Goal: Complete application form

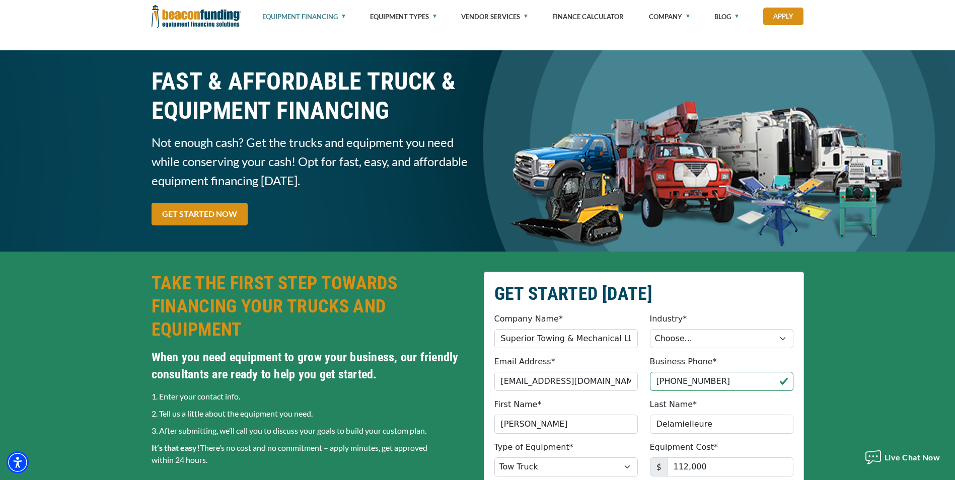
select select "5"
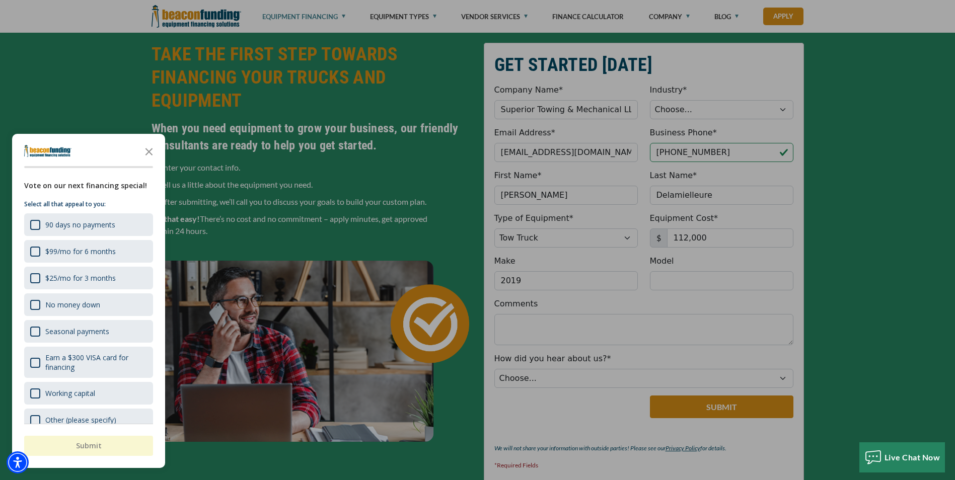
click at [900, 114] on div at bounding box center [477, 240] width 955 height 480
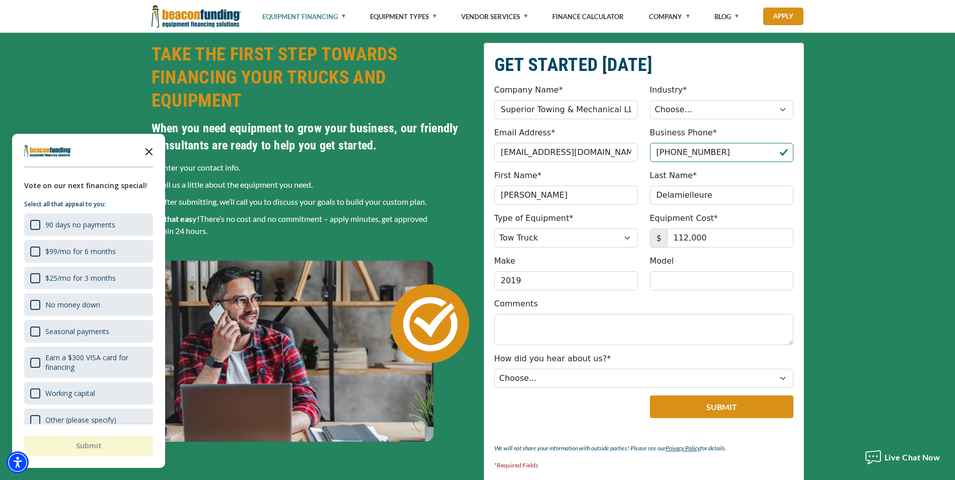
click at [149, 150] on icon "Close the survey" at bounding box center [149, 151] width 20 height 20
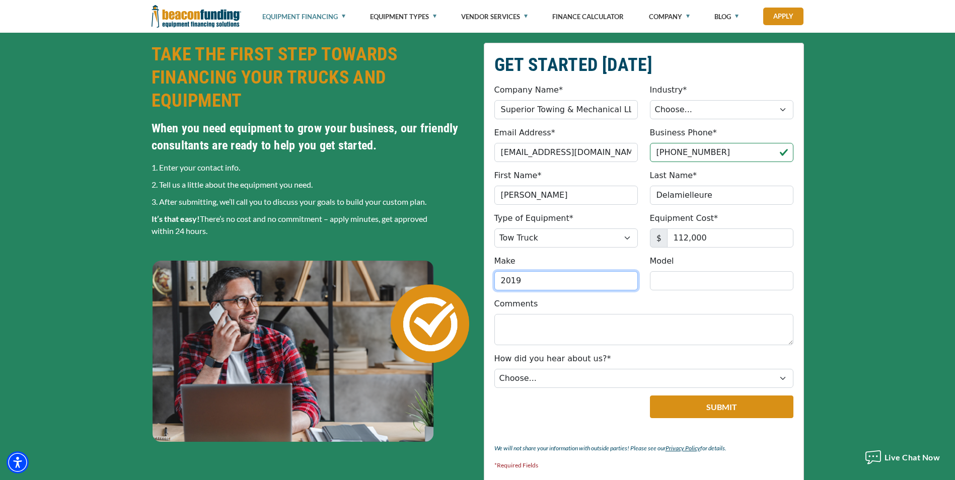
click at [570, 280] on input "2019" at bounding box center [565, 280] width 143 height 19
type input "2019 Ford"
click at [718, 297] on fieldset "GET STARTED [DATE] Company Name* Superior Towing & Mechanical LLC Please provid…" at bounding box center [644, 265] width 320 height 444
click at [696, 275] on input "Model" at bounding box center [721, 280] width 143 height 19
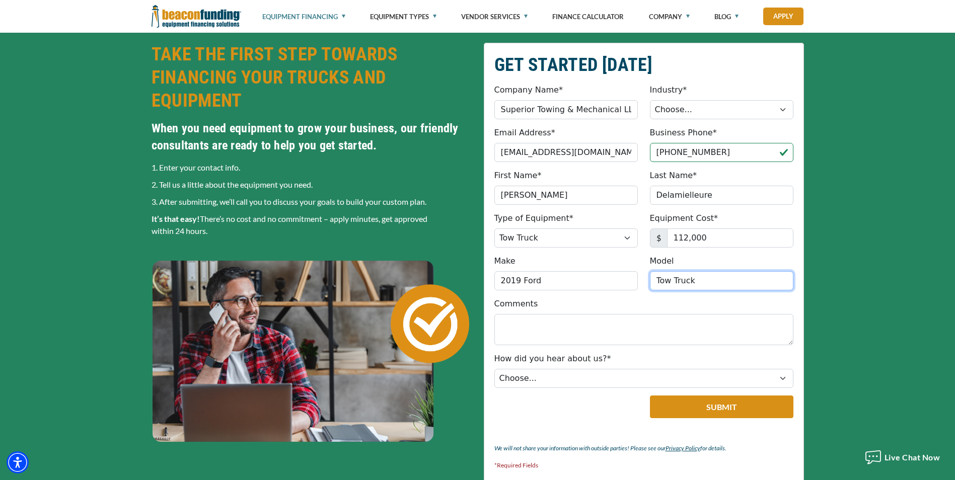
type input "Tow Truck"
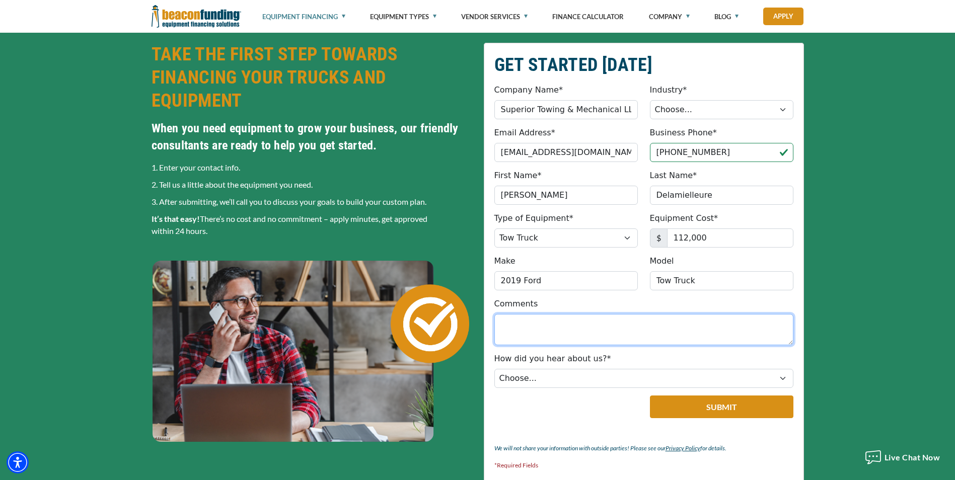
click at [592, 318] on textarea "Comments" at bounding box center [643, 329] width 299 height 31
type textarea "O"
click at [643, 324] on textarea "I have two tow trucks I would like to to financed" at bounding box center [643, 329] width 299 height 31
drag, startPoint x: 697, startPoint y: 331, endPoint x: 693, endPoint y: 325, distance: 7.0
click at [696, 330] on textarea "I have two tow trucks I would like to financed" at bounding box center [643, 329] width 299 height 31
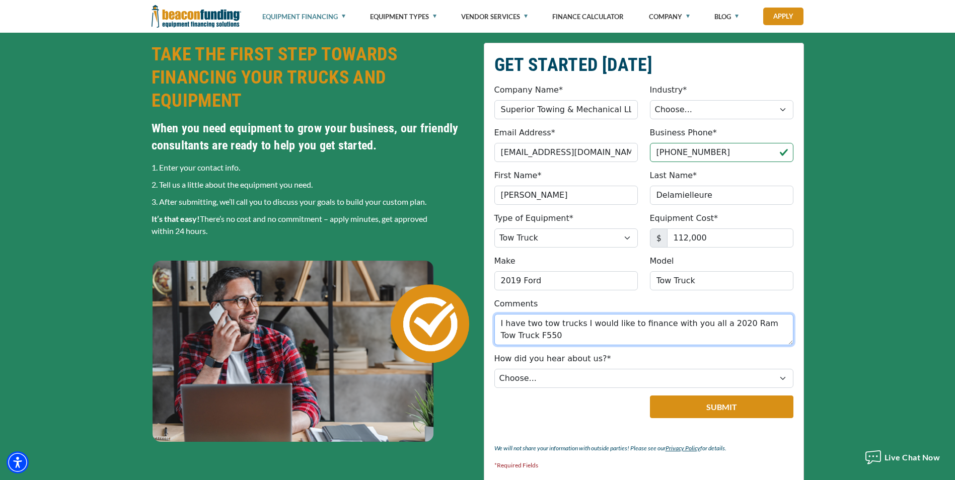
click at [702, 326] on textarea "I have two tow trucks I would like to finance with you all a 2020 Ram Tow Truck…" at bounding box center [643, 329] width 299 height 31
click at [703, 326] on textarea "I have two tow trucks I would like to finance with you all a 2020 Ram Tow Truck…" at bounding box center [643, 329] width 299 height 31
click at [706, 327] on textarea "I have two tow trucks I would like to finance with you all a 2020 Ram Tow Truck…" at bounding box center [643, 329] width 299 height 31
type textarea "I have two tow trucks I would like to finance with you all the one above 2020 R…"
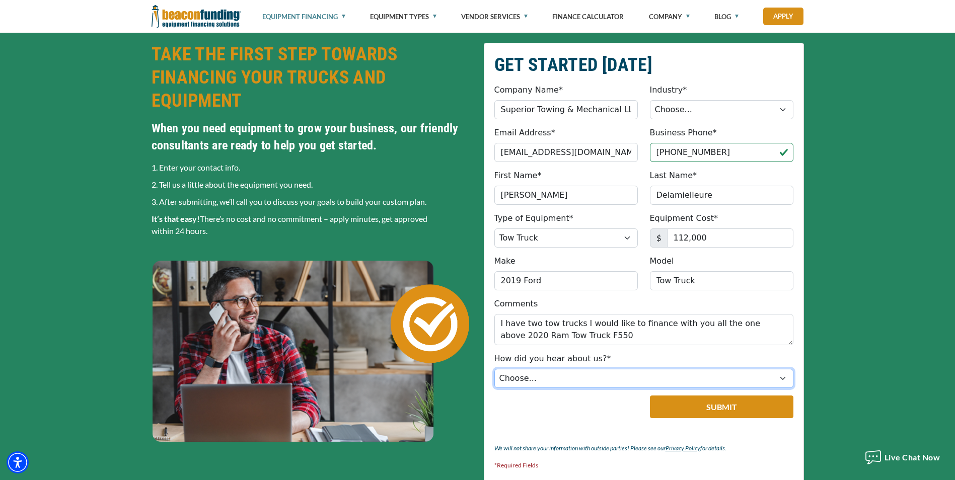
click at [610, 374] on select "Choose... Internet Search Vendor Referral Word of Mouth Client Referral Email E…" at bounding box center [643, 378] width 299 height 19
select select "5"
click at [494, 369] on select "Choose... Internet Search Vendor Referral Word of Mouth Client Referral Email E…" at bounding box center [643, 378] width 299 height 19
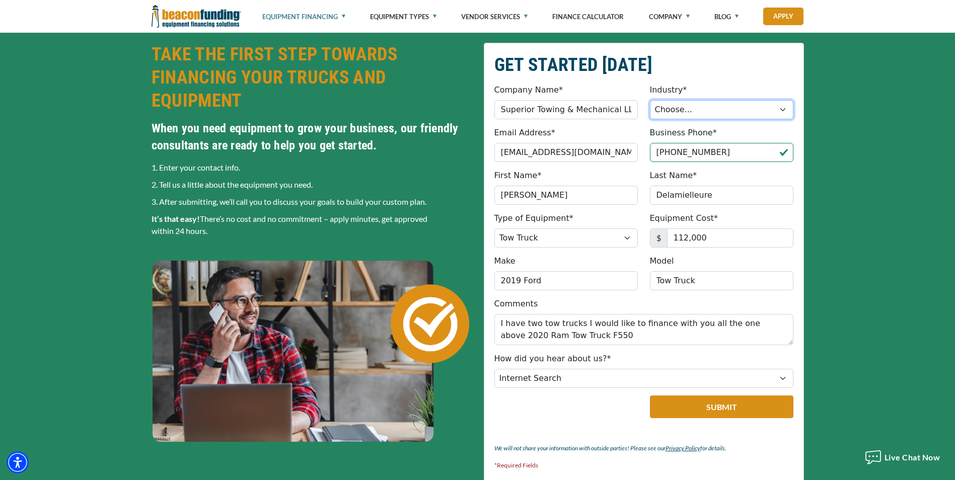
click at [690, 114] on select "Choose... Towing Landscape/Hardscape Decorated Apparel Septic Light Constructio…" at bounding box center [721, 109] width 143 height 19
select select "1"
click at [650, 100] on select "Choose... Towing Landscape/Hardscape Decorated Apparel Septic Light Constructio…" at bounding box center [721, 109] width 143 height 19
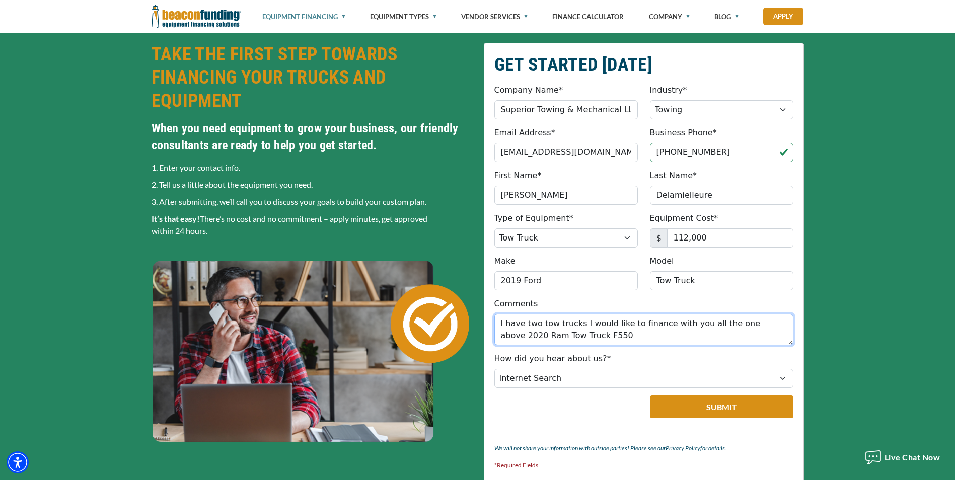
click at [753, 324] on textarea "I have two tow trucks I would like to finance with you all the one above 2020 R…" at bounding box center [643, 329] width 299 height 31
type textarea "I have two tow trucks I would like to finance with you all the one above and 20…"
click at [900, 245] on div "GET STARTED [DATE] Company Name* Superior Towing & Mechanical LLC Please provid…" at bounding box center [477, 265] width 955 height 485
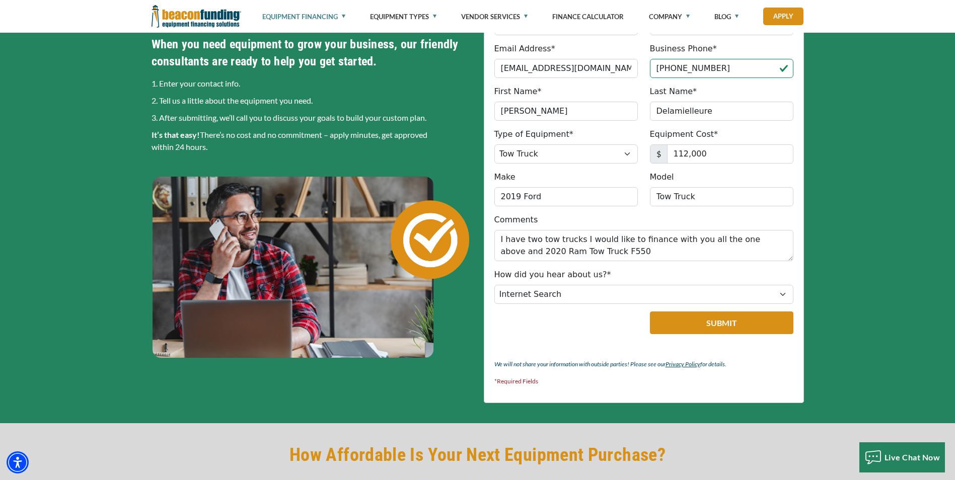
scroll to position [330, 0]
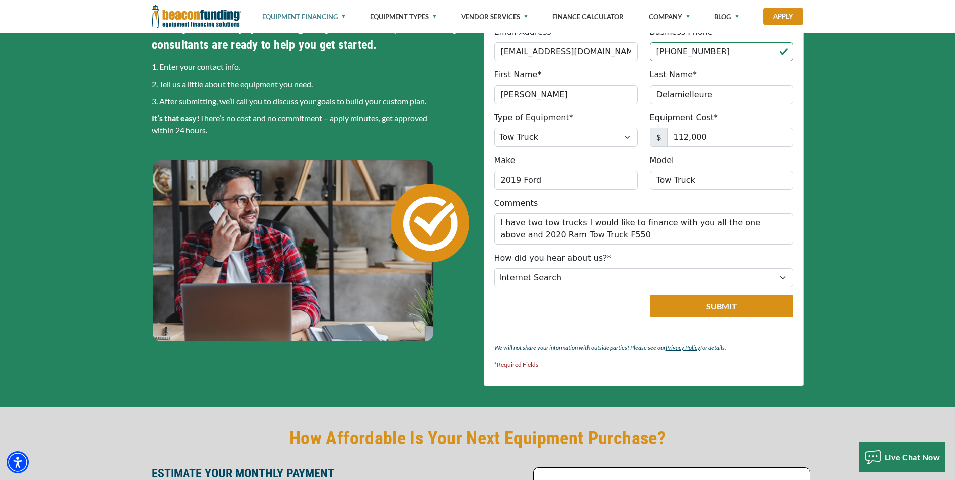
click at [888, 251] on div "GET STARTED [DATE] Company Name* Superior Towing & Mechanical LLC Please provid…" at bounding box center [477, 164] width 955 height 485
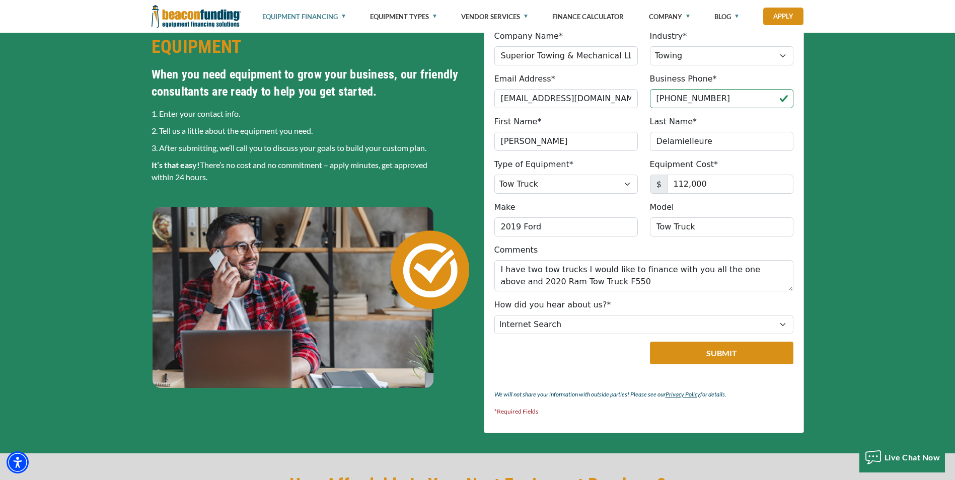
scroll to position [229, 0]
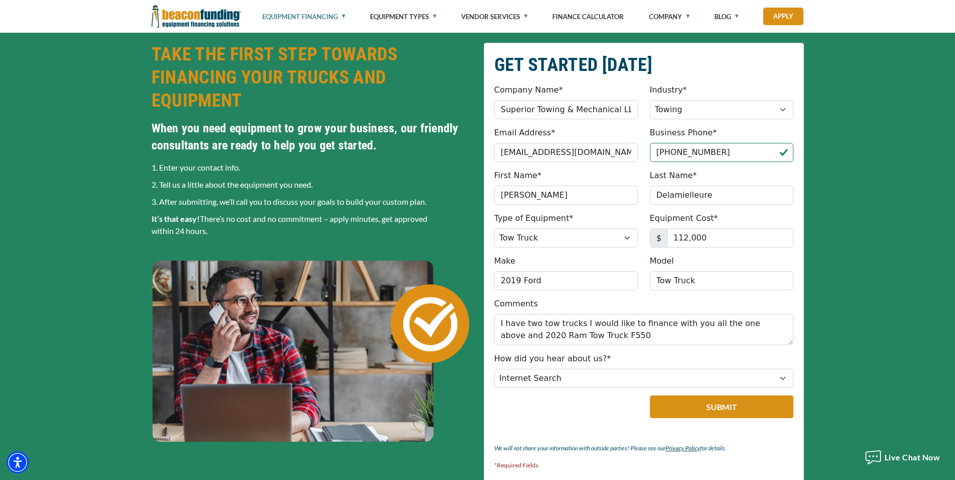
click at [859, 339] on div "GET STARTED [DATE] Company Name* Superior Towing & Mechanical LLC Please provid…" at bounding box center [477, 265] width 955 height 485
click at [748, 409] on button "Submit" at bounding box center [721, 407] width 143 height 23
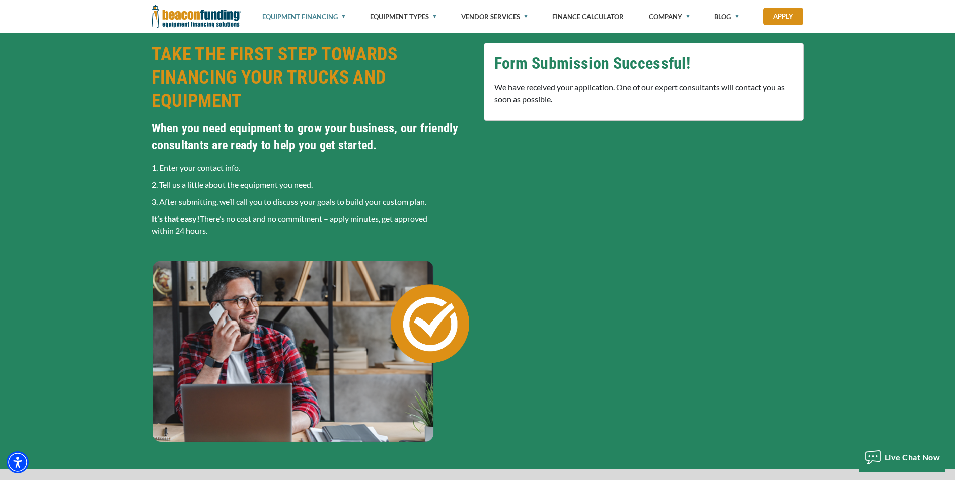
scroll to position [232, 0]
